Goal: Register for event/course

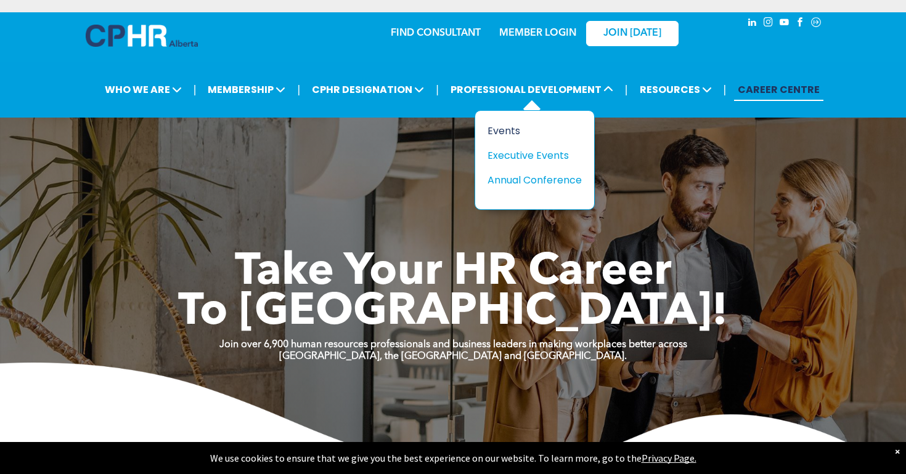
click at [526, 128] on div "Events" at bounding box center [529, 130] width 85 height 15
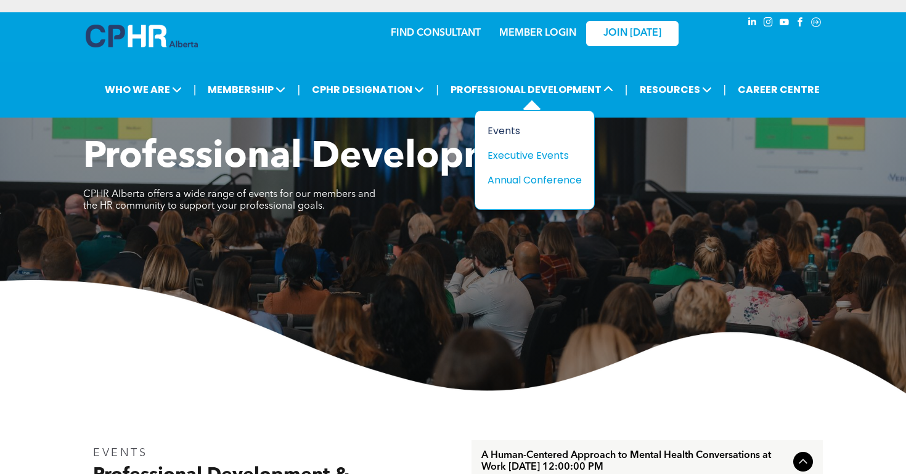
click at [518, 129] on div "Events" at bounding box center [529, 130] width 85 height 15
click at [510, 131] on div "Events" at bounding box center [538, 130] width 85 height 15
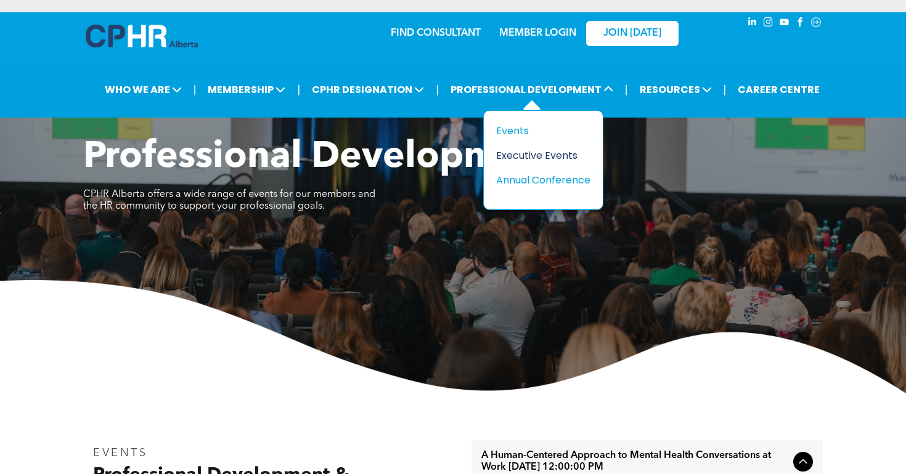
click at [513, 157] on div "Executive Events" at bounding box center [538, 155] width 85 height 15
